Goal: Task Accomplishment & Management: Use online tool/utility

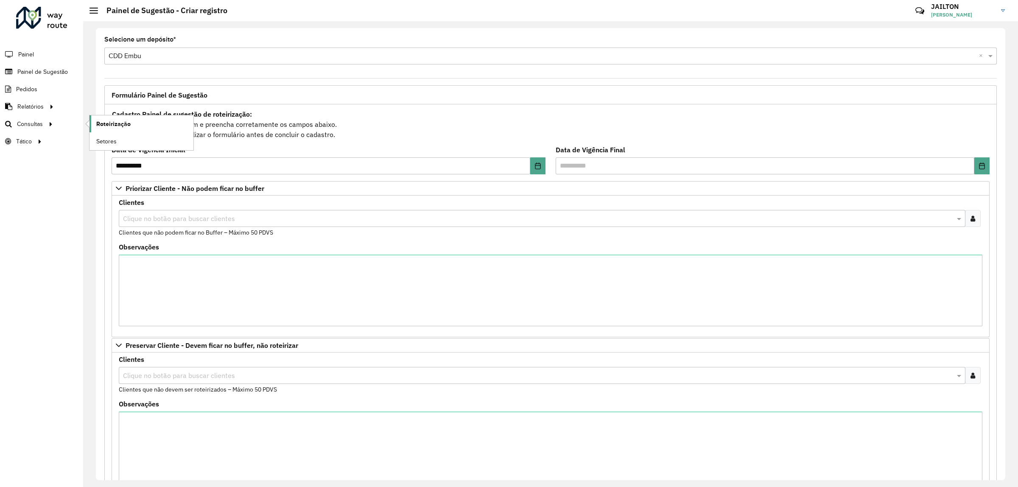
click at [129, 125] on span "Roteirização" at bounding box center [113, 124] width 34 height 9
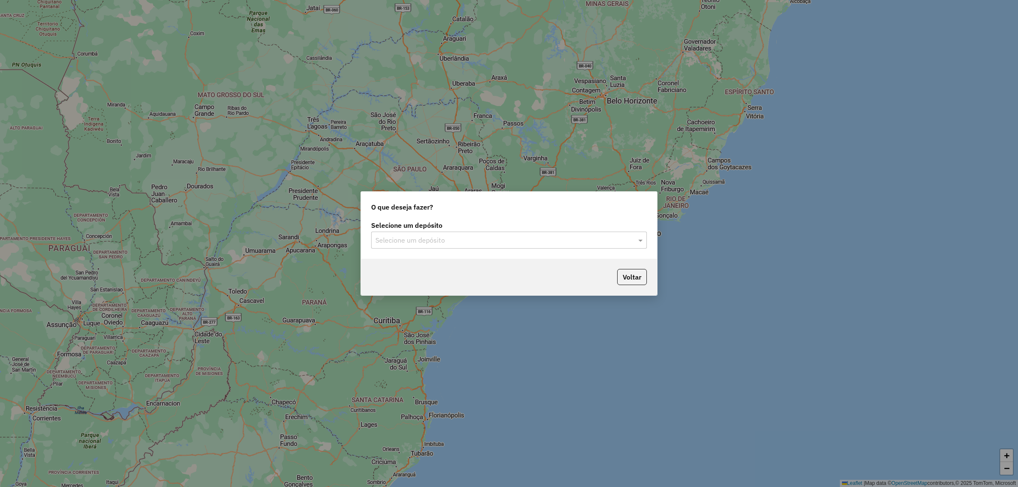
click at [464, 234] on div "Selecione um depósito" at bounding box center [509, 240] width 276 height 17
click at [446, 261] on div "CDD Embu" at bounding box center [509, 264] width 275 height 14
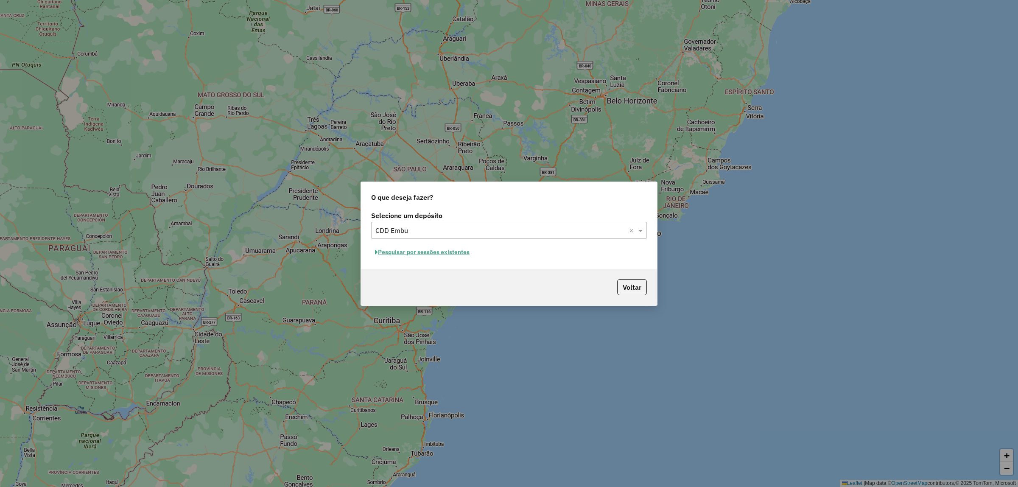
click at [488, 226] on input "text" at bounding box center [500, 231] width 250 height 10
click at [481, 249] on div "CDD Embu" at bounding box center [509, 254] width 275 height 14
click at [416, 249] on button "Pesquisar por sessões existentes" at bounding box center [422, 252] width 102 height 13
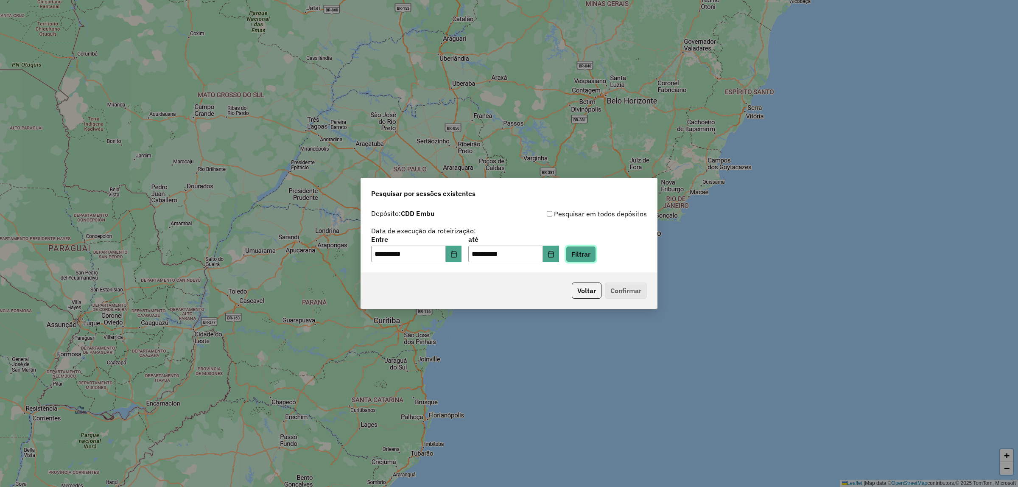
click at [596, 251] on button "Filtrar" at bounding box center [581, 254] width 30 height 16
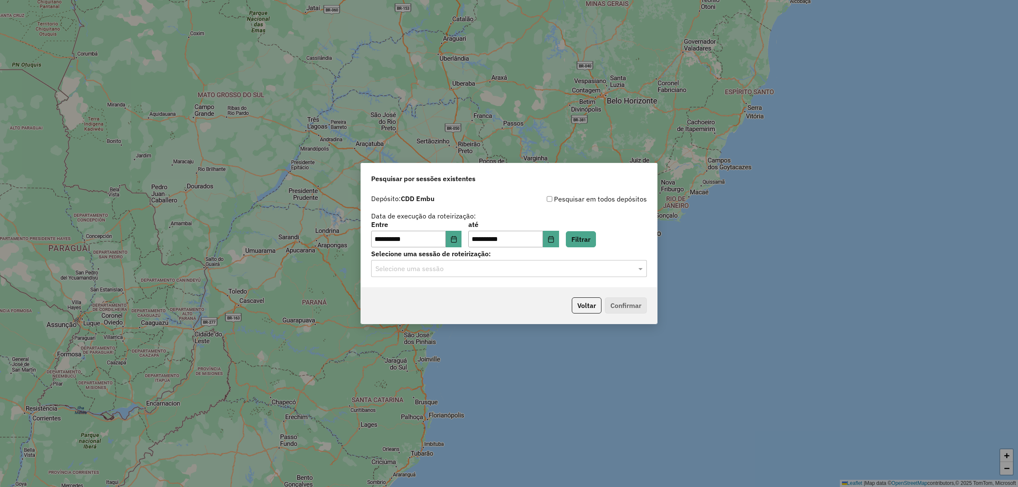
click at [537, 270] on input "text" at bounding box center [500, 269] width 250 height 10
click at [537, 291] on div "1259363 - 04/09/2025 21:18" at bounding box center [509, 293] width 275 height 14
click at [627, 300] on button "Confirmar" at bounding box center [626, 305] width 42 height 16
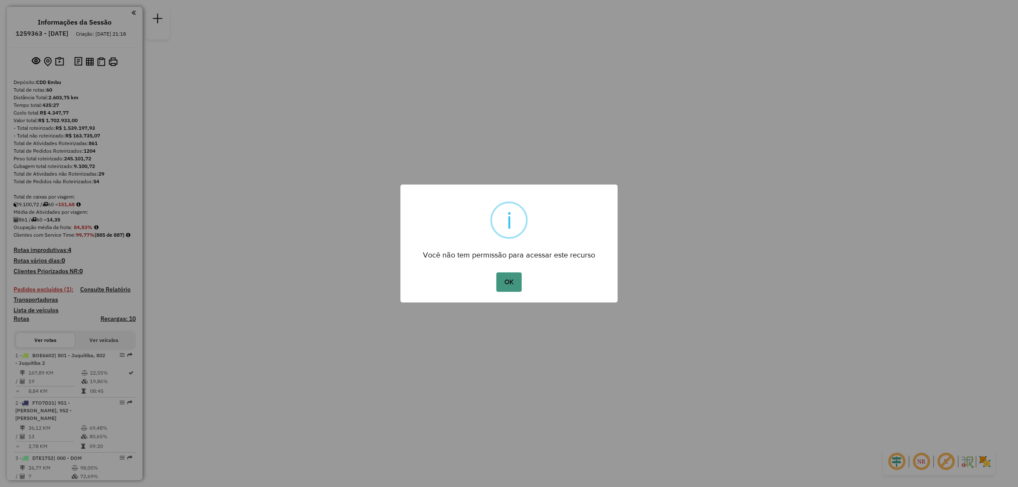
click at [505, 276] on button "OK" at bounding box center [508, 282] width 25 height 20
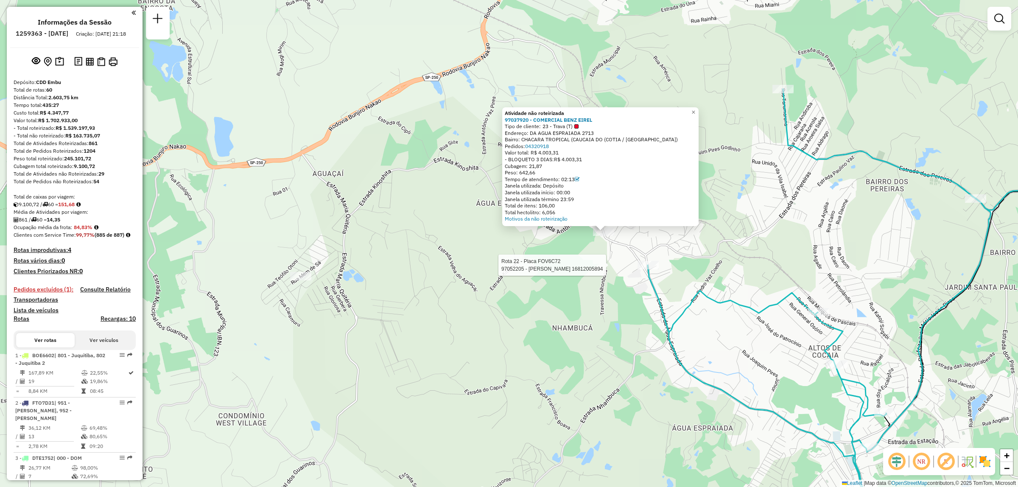
select select "**********"
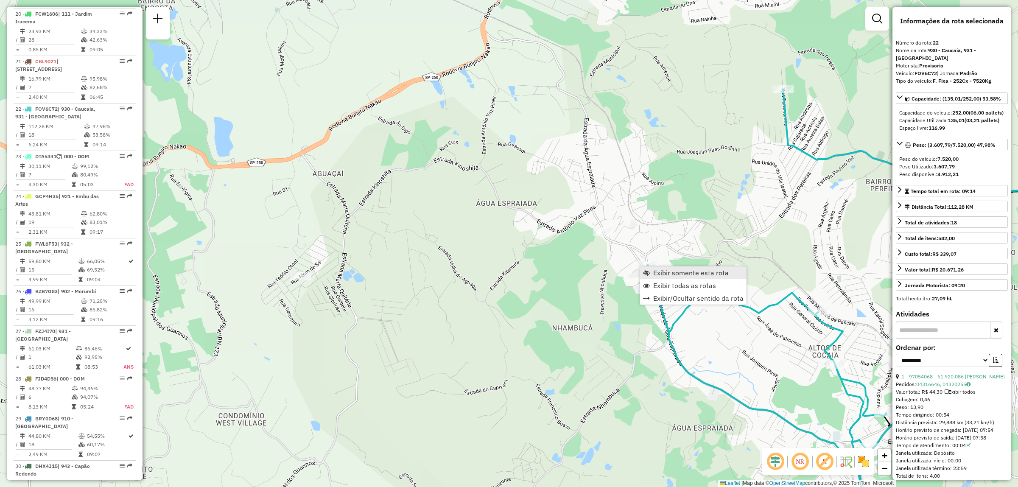
scroll to position [1341, 0]
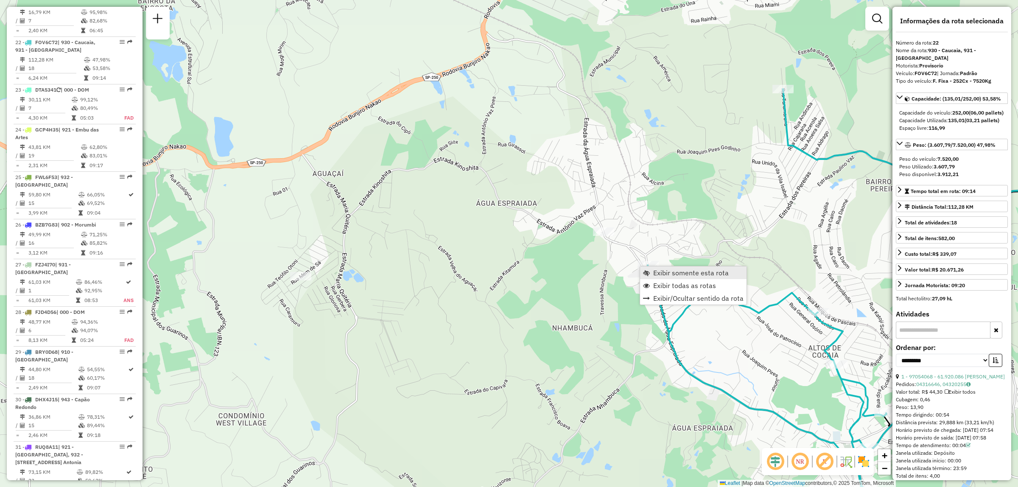
click at [686, 269] on span "Exibir somente esta rota" at bounding box center [690, 272] width 75 height 7
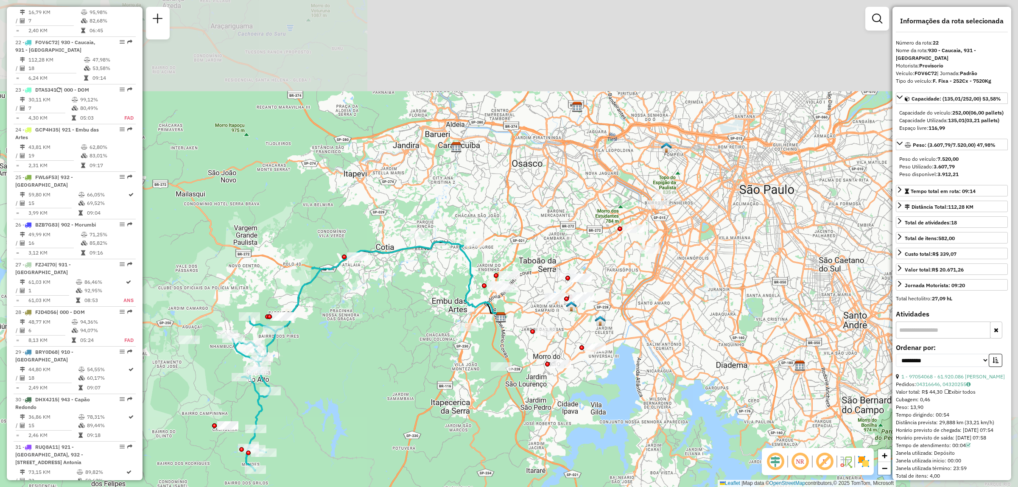
drag, startPoint x: 701, startPoint y: 192, endPoint x: 538, endPoint y: 301, distance: 196.3
click at [538, 301] on div "Janela de atendimento Grade de atendimento Capacidade Transportadoras Veículos …" at bounding box center [509, 243] width 1018 height 487
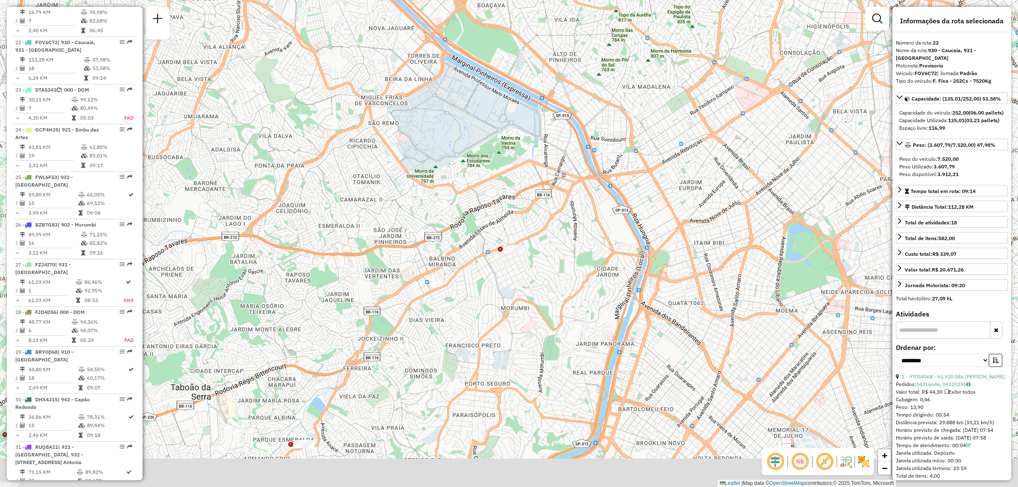
drag, startPoint x: 538, startPoint y: 240, endPoint x: 595, endPoint y: 109, distance: 143.4
click at [595, 109] on div "Janela de atendimento Grade de atendimento Capacidade Transportadoras Veículos …" at bounding box center [509, 243] width 1018 height 487
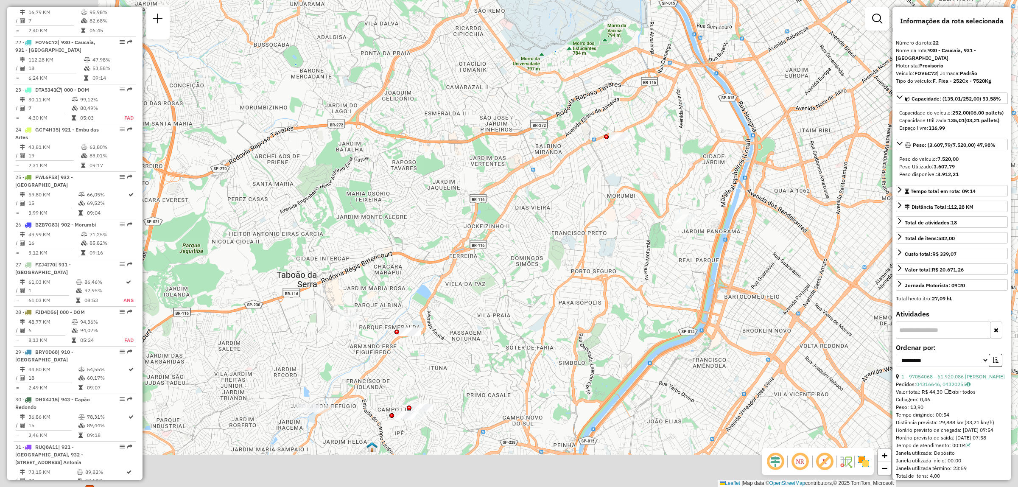
drag, startPoint x: 494, startPoint y: 268, endPoint x: 604, endPoint y: 160, distance: 153.8
click at [604, 160] on div "Janela de atendimento Grade de atendimento Capacidade Transportadoras Veículos …" at bounding box center [509, 243] width 1018 height 487
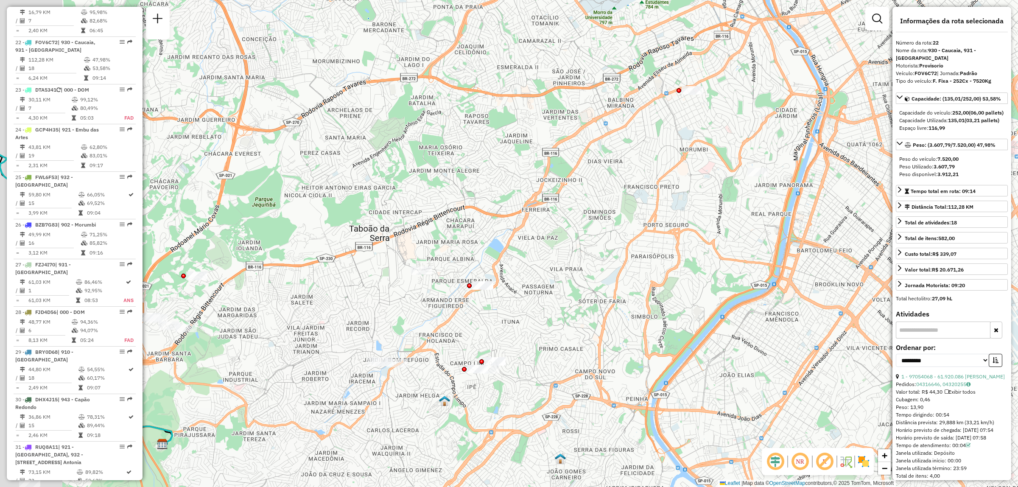
drag, startPoint x: 508, startPoint y: 280, endPoint x: 542, endPoint y: 257, distance: 40.3
click at [542, 257] on div "Janela de atendimento Grade de atendimento Capacidade Transportadoras Veículos …" at bounding box center [509, 243] width 1018 height 487
